Goal: Information Seeking & Learning: Learn about a topic

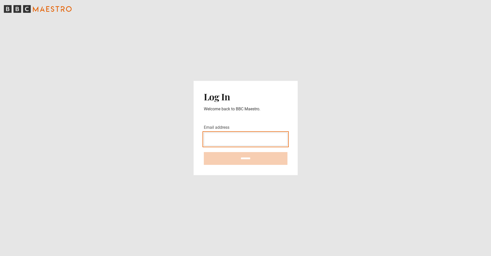
type input "**********"
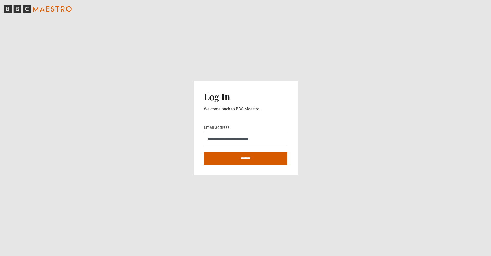
click at [253, 159] on input "********" at bounding box center [246, 158] width 84 height 13
type input "**********"
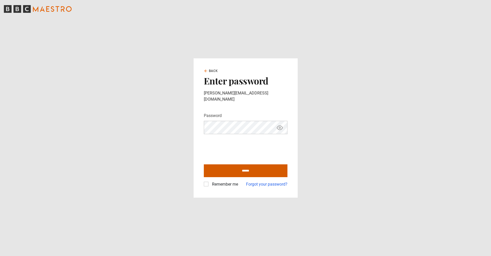
click at [253, 166] on input "******" at bounding box center [246, 170] width 84 height 13
type input "**********"
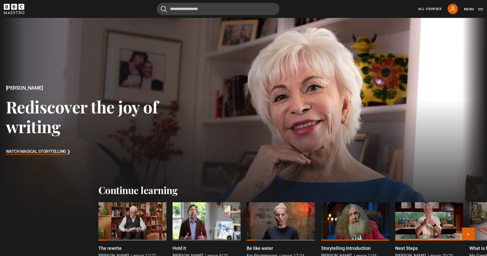
click at [138, 214] on div at bounding box center [132, 221] width 68 height 38
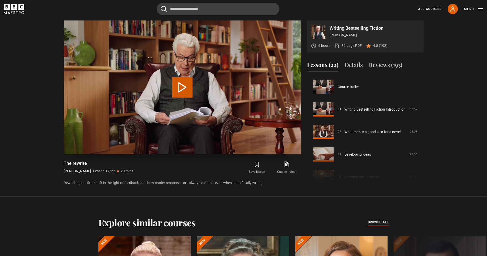
scroll to position [360, 0]
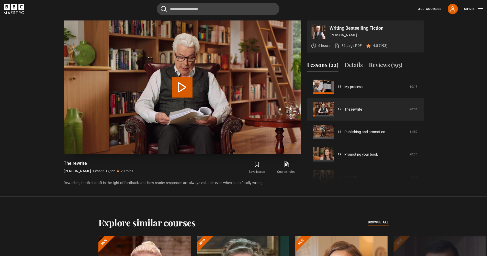
click at [297, 151] on video "Video Player" at bounding box center [182, 86] width 237 height 133
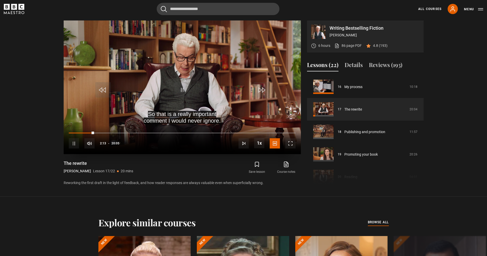
click at [293, 147] on span "Video Player" at bounding box center [290, 143] width 10 height 10
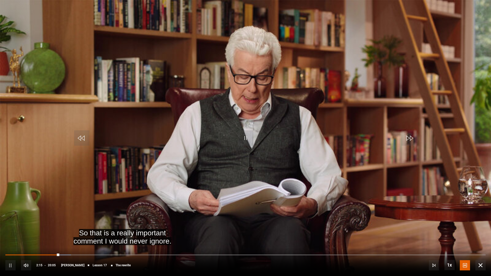
click at [245, 142] on span "Video Player" at bounding box center [245, 137] width 15 height 15
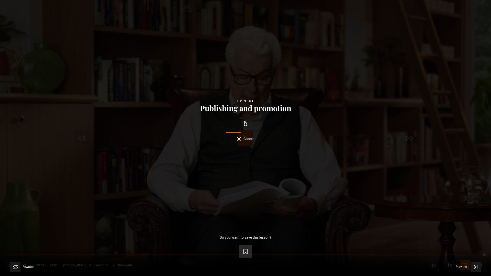
click at [246, 253] on icon "Video Player" at bounding box center [245, 252] width 6 height 6
click at [474, 255] on icon "Video Player" at bounding box center [475, 266] width 2 height 3
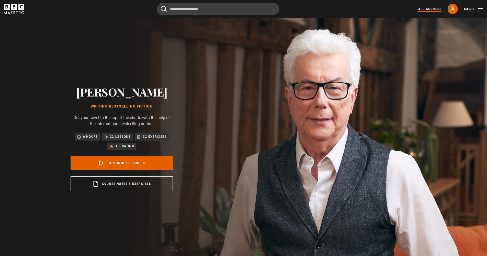
click at [429, 9] on link "All Courses" at bounding box center [429, 9] width 23 height 5
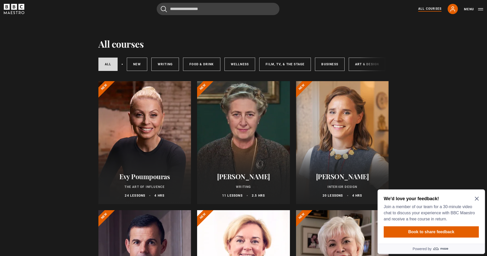
click at [478, 198] on icon "Close Maze Prompt" at bounding box center [477, 198] width 4 height 4
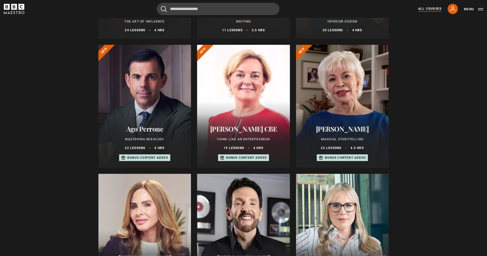
scroll to position [210, 0]
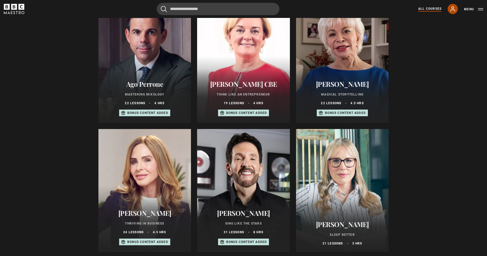
click at [453, 10] on icon at bounding box center [453, 9] width 4 height 5
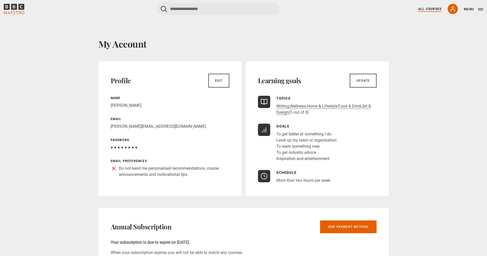
click at [429, 9] on link "All Courses" at bounding box center [429, 9] width 23 height 5
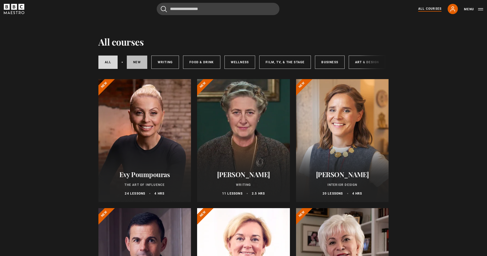
scroll to position [3, 0]
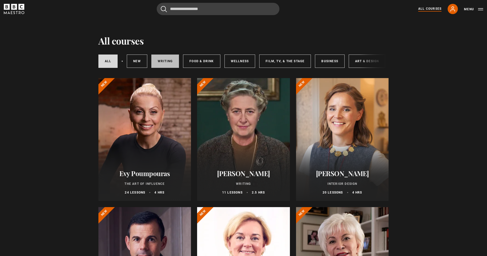
click at [167, 61] on link "Writing" at bounding box center [165, 60] width 28 height 13
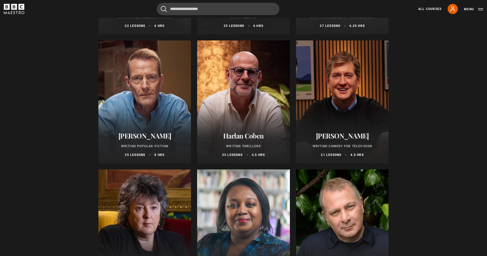
scroll to position [297, 0]
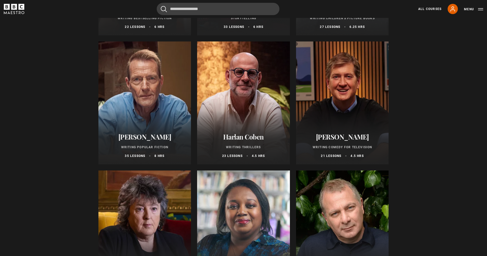
click at [139, 144] on div "Lee Child Writing Popular Fiction 35 lessons 8 hrs" at bounding box center [144, 146] width 93 height 38
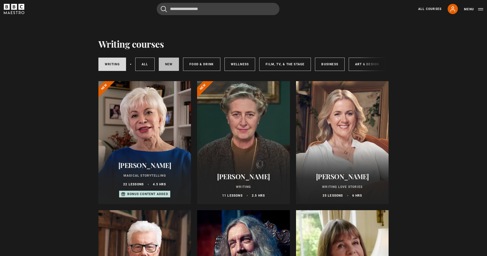
click at [170, 65] on link "New courses" at bounding box center [169, 64] width 20 height 13
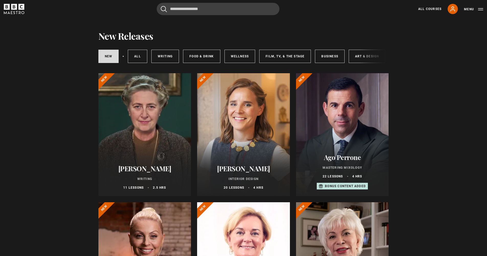
scroll to position [7, 0]
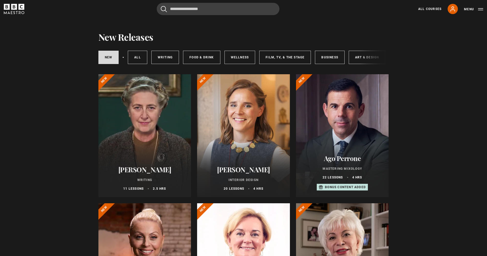
drag, startPoint x: 278, startPoint y: 69, endPoint x: 308, endPoint y: 69, distance: 29.9
click at [308, 69] on div "New courses All courses Writing Food & Drink Wellness Film, TV, & The Stage Bus…" at bounding box center [243, 56] width 291 height 28
drag, startPoint x: 308, startPoint y: 69, endPoint x: 329, endPoint y: 69, distance: 21.2
click at [329, 69] on div "New courses All courses Writing Food & Drink Wellness Film, TV, & The Stage Bus…" at bounding box center [243, 56] width 291 height 28
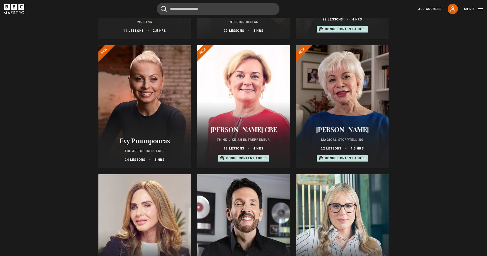
scroll to position [0, 0]
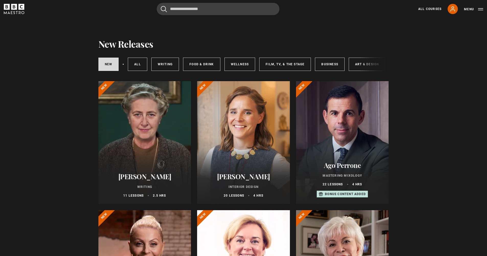
click at [374, 64] on div "New courses All courses Writing Food & Drink Wellness Film, TV, & The Stage Bus…" at bounding box center [243, 63] width 291 height 17
click at [332, 65] on link "Business" at bounding box center [330, 64] width 30 height 13
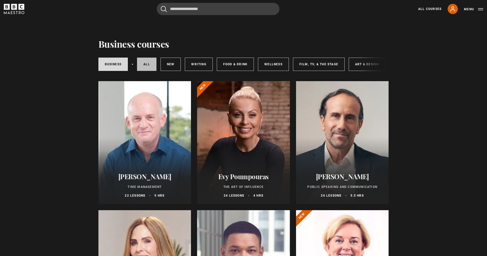
click at [142, 68] on link "All courses" at bounding box center [146, 64] width 19 height 13
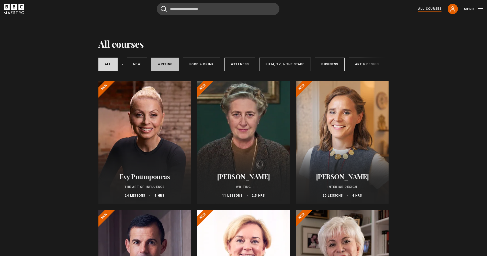
click at [169, 68] on link "Writing" at bounding box center [165, 64] width 28 height 13
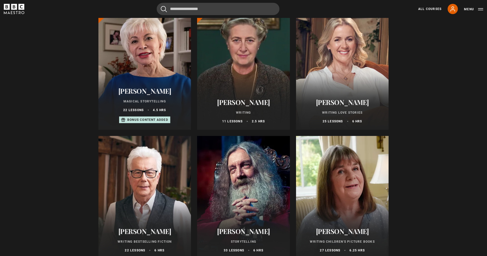
scroll to position [213, 0]
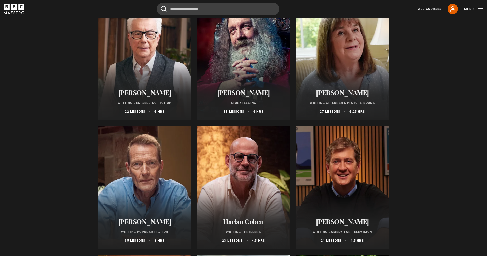
click at [158, 87] on div "[PERSON_NAME] Writing Bestselling Fiction 22 lessons 6 hrs" at bounding box center [144, 101] width 93 height 38
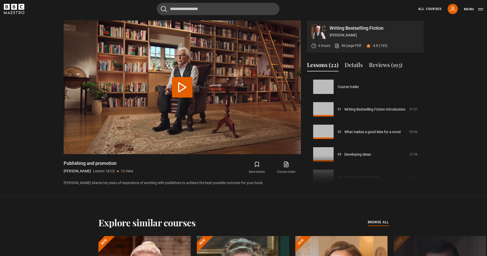
scroll to position [383, 0]
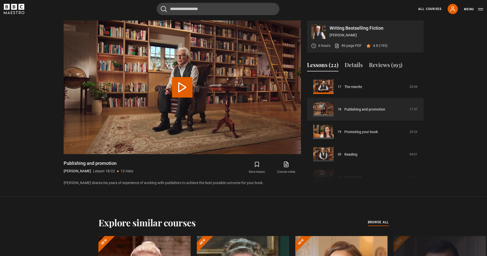
click at [423, 163] on div "Course trailer 01 Writing Bestselling Fiction Introduction 07:57 02 What makes …" at bounding box center [365, 130] width 117 height 110
click at [456, 10] on link "My Account" at bounding box center [453, 9] width 10 height 10
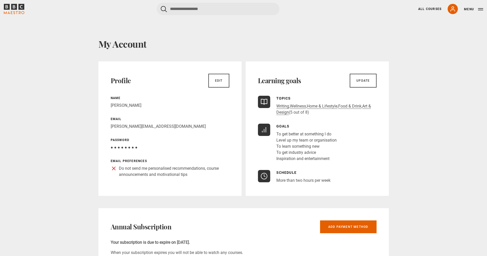
click at [470, 11] on button "Menu" at bounding box center [473, 9] width 19 height 5
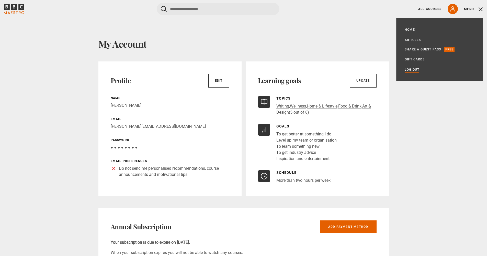
click at [419, 71] on link "Log out" at bounding box center [412, 69] width 15 height 5
click at [412, 71] on link "Log out" at bounding box center [412, 69] width 15 height 5
